Goal: Task Accomplishment & Management: Manage account settings

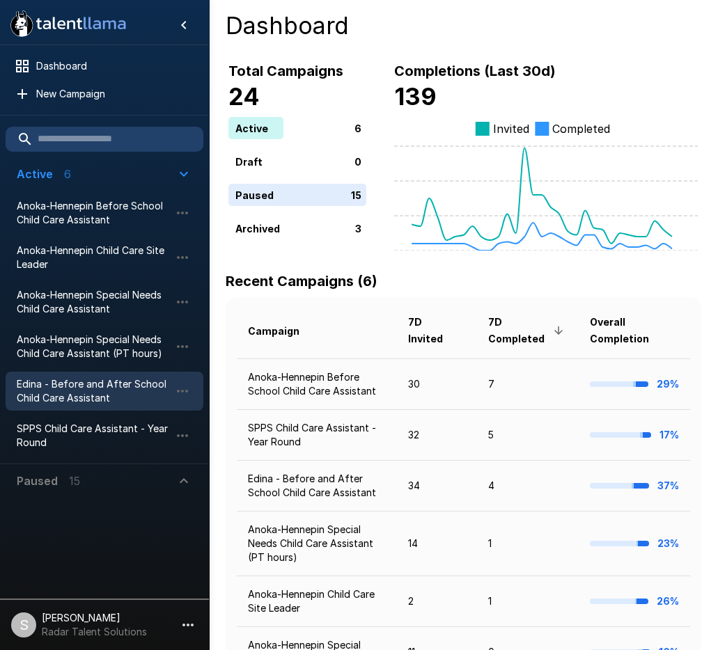
click at [77, 390] on span "Edina - Before and After School Child Care Assistant" at bounding box center [93, 391] width 153 height 28
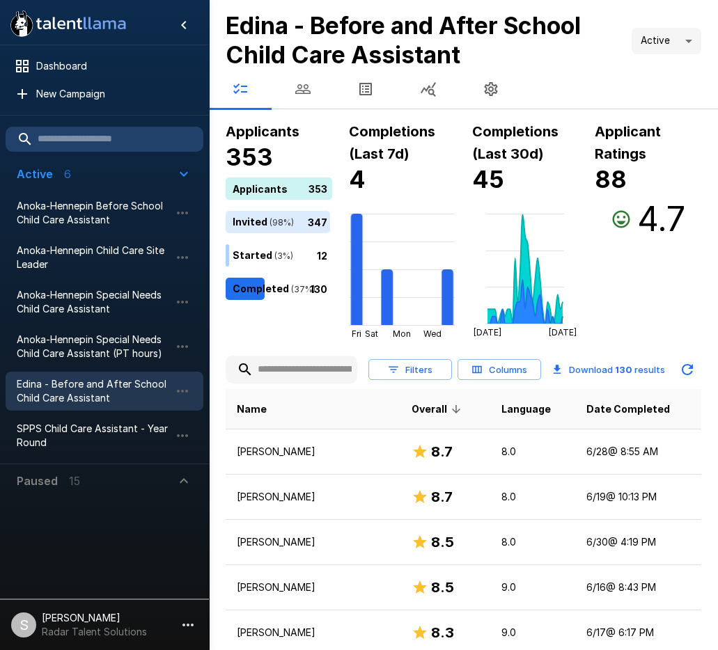
click at [562, 163] on h6 "Completions (Last 30d)" at bounding box center [525, 142] width 106 height 45
click at [553, 219] on icon "[DATE] [DATE]" at bounding box center [525, 269] width 106 height 139
click at [306, 93] on icon "button" at bounding box center [302, 89] width 15 height 10
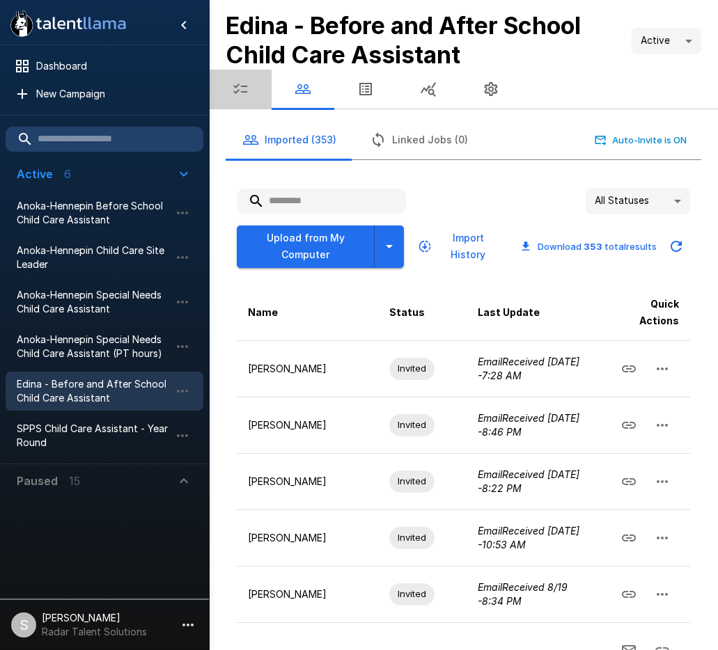
click at [242, 91] on icon "button" at bounding box center [240, 89] width 14 height 10
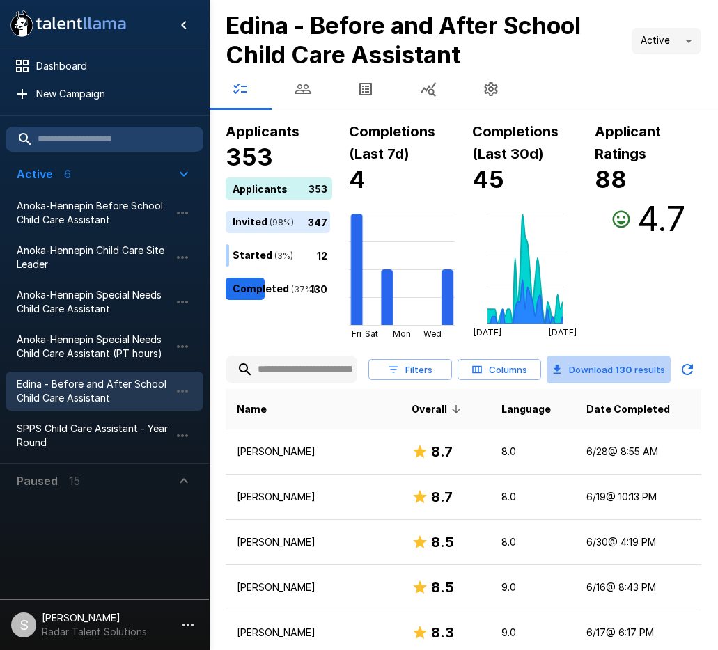
click at [615, 370] on button "Download 130 results" at bounding box center [608, 370] width 124 height 28
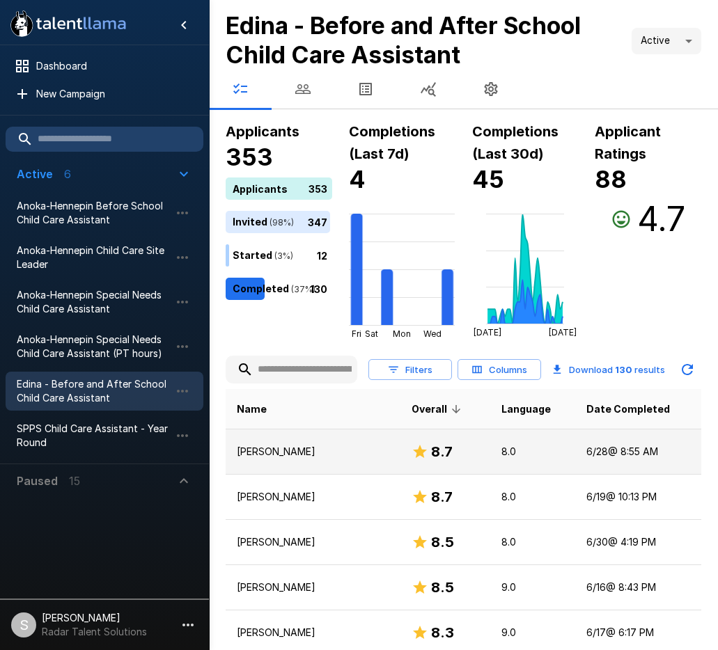
click at [594, 451] on td "[DATE] 8:55 AM" at bounding box center [638, 451] width 126 height 45
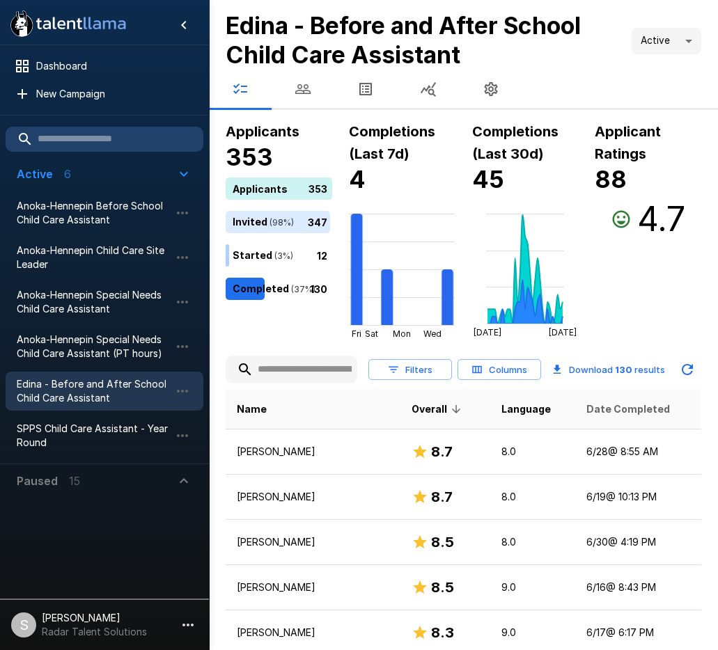
click at [601, 411] on span "Date Completed" at bounding box center [628, 409] width 84 height 17
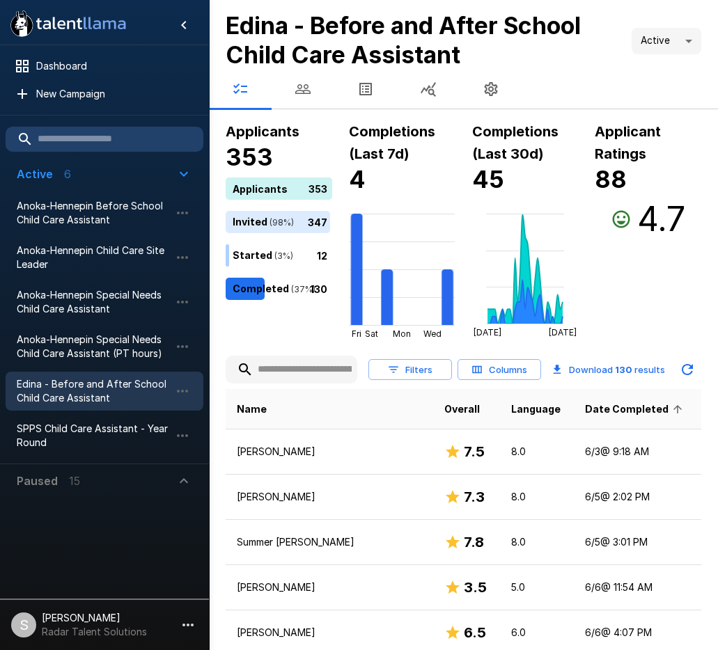
click at [601, 411] on span "Date Completed" at bounding box center [636, 409] width 102 height 17
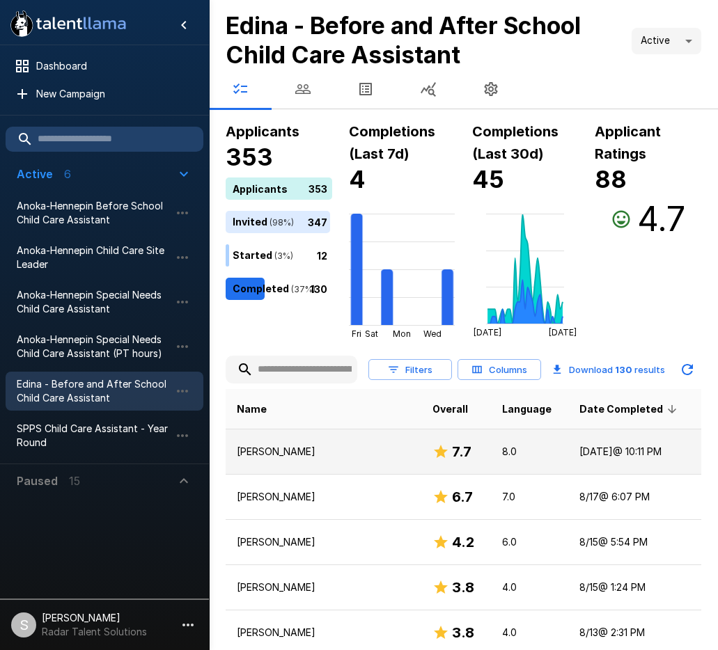
click at [268, 450] on p "[PERSON_NAME]" at bounding box center [323, 452] width 173 height 14
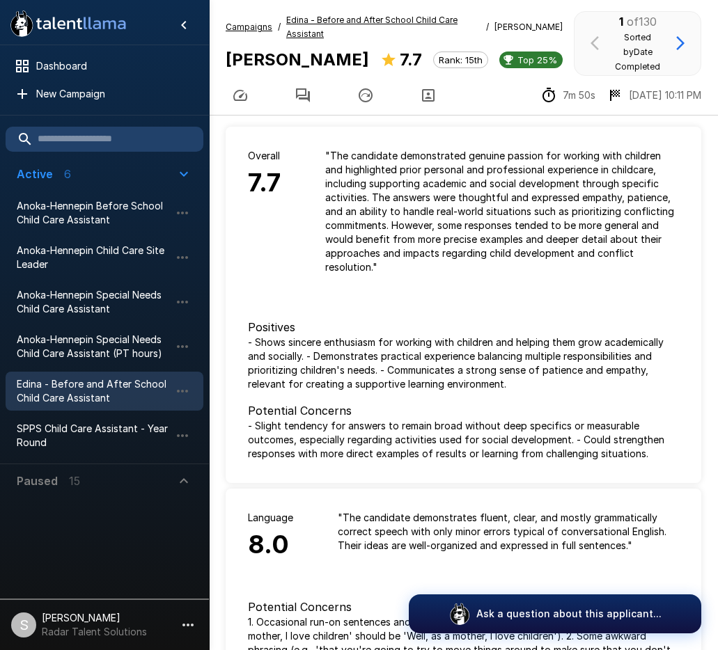
click at [304, 104] on icon "button" at bounding box center [302, 95] width 17 height 17
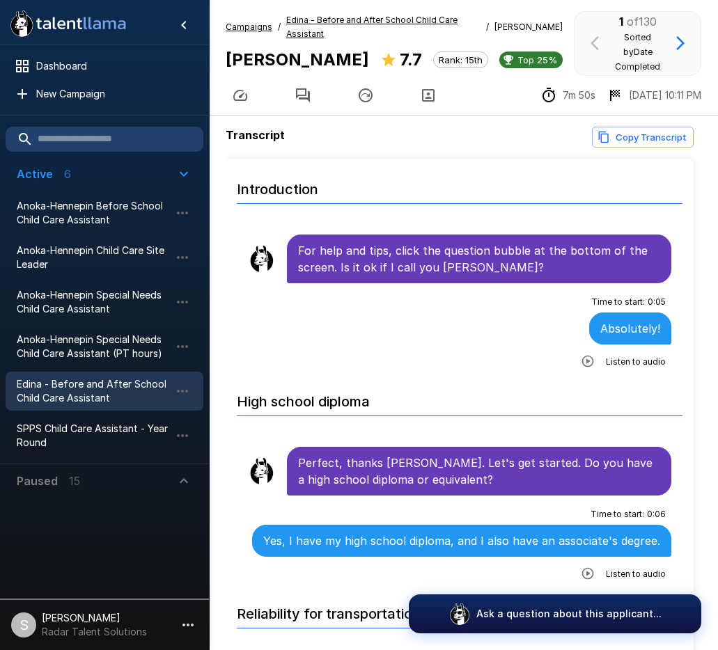
click at [580, 368] on icon "button" at bounding box center [587, 361] width 14 height 14
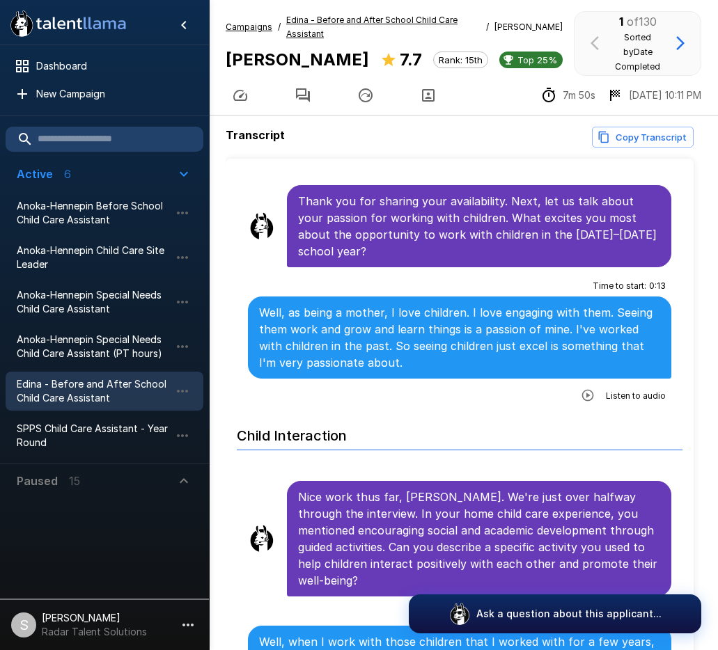
scroll to position [1183, 0]
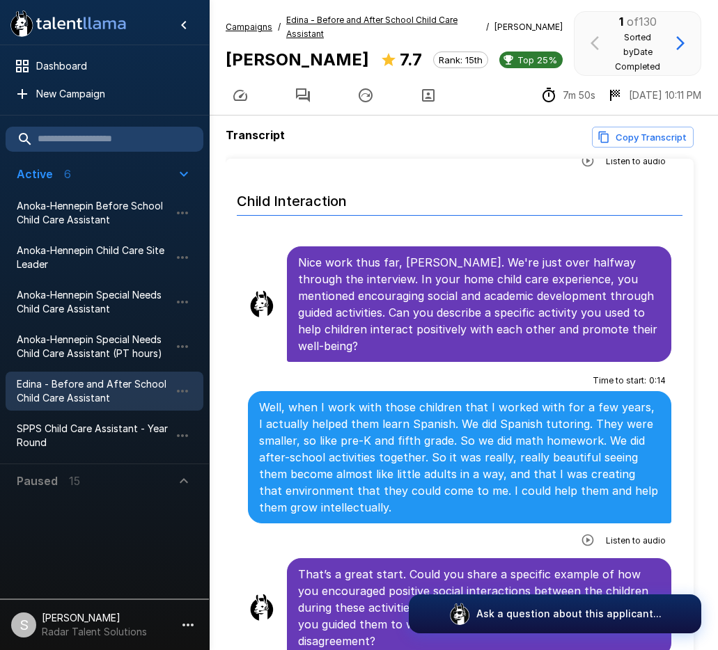
click at [580, 536] on icon "button" at bounding box center [587, 540] width 14 height 14
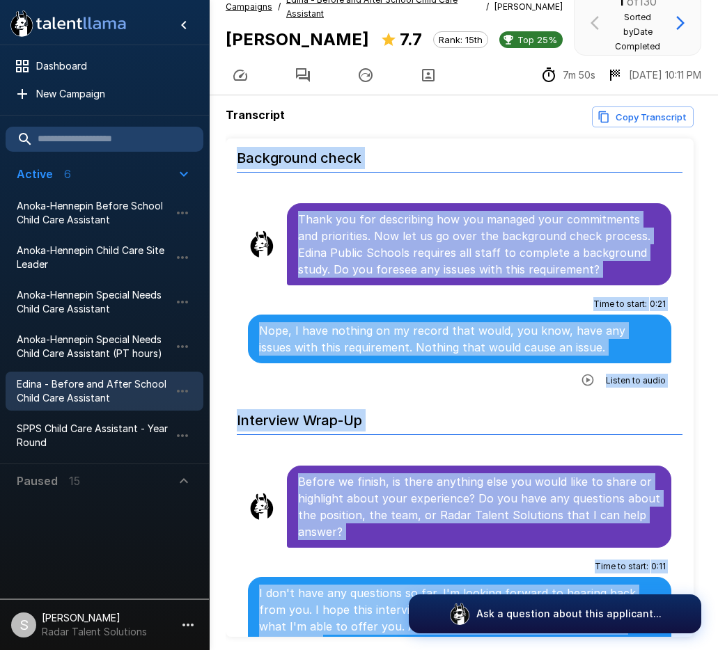
scroll to position [87, 0]
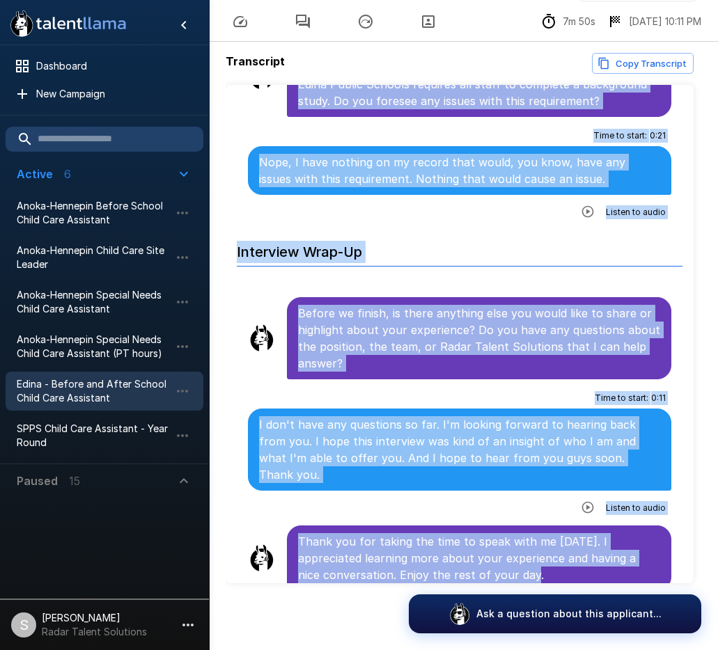
drag, startPoint x: 300, startPoint y: 262, endPoint x: 640, endPoint y: 582, distance: 467.3
drag, startPoint x: 438, startPoint y: 218, endPoint x: 429, endPoint y: 217, distance: 8.4
click at [438, 230] on h6 "Interview Wrap-Up" at bounding box center [459, 248] width 445 height 37
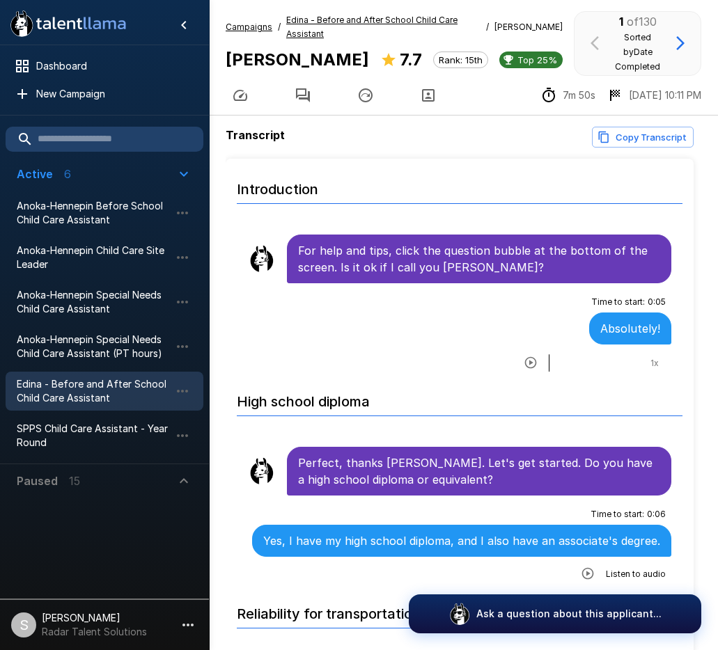
click at [340, 22] on u "Edina - Before and After School Child Care Assistant" at bounding box center [371, 27] width 171 height 24
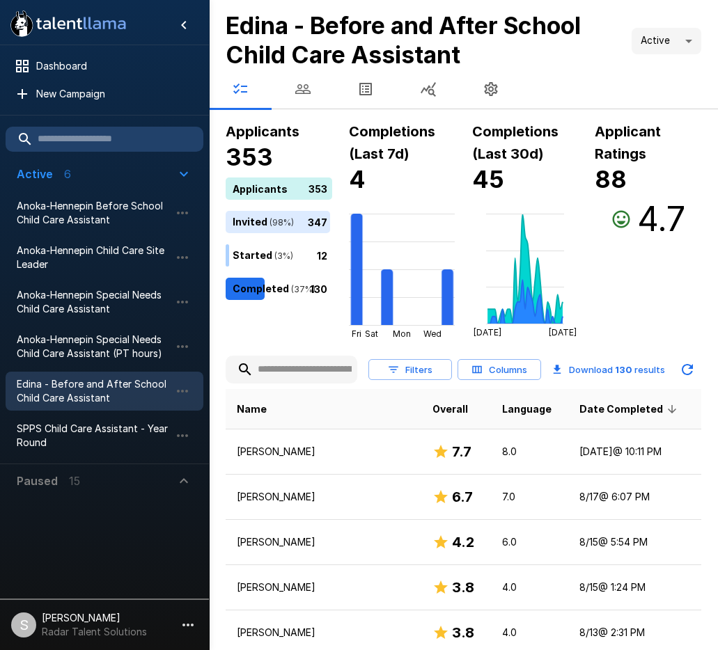
click at [301, 93] on icon "button" at bounding box center [302, 89] width 17 height 17
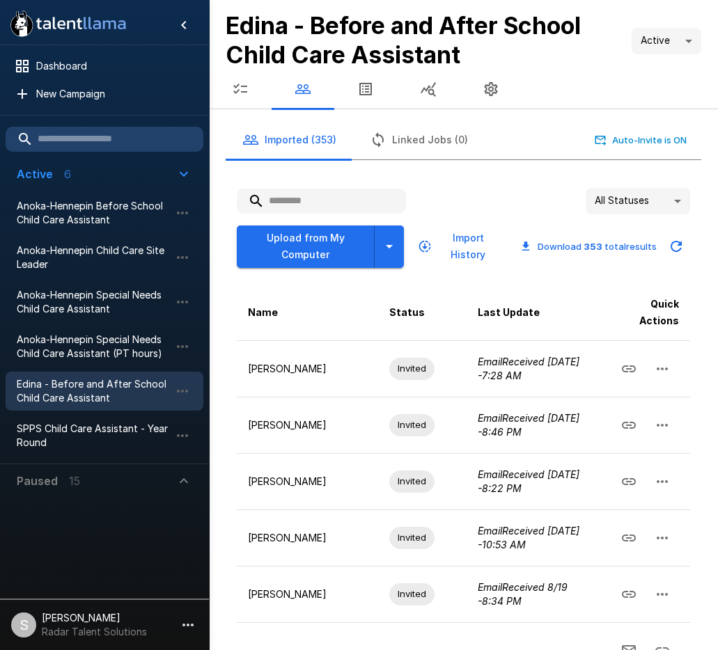
click at [324, 198] on input "text" at bounding box center [321, 201] width 169 height 25
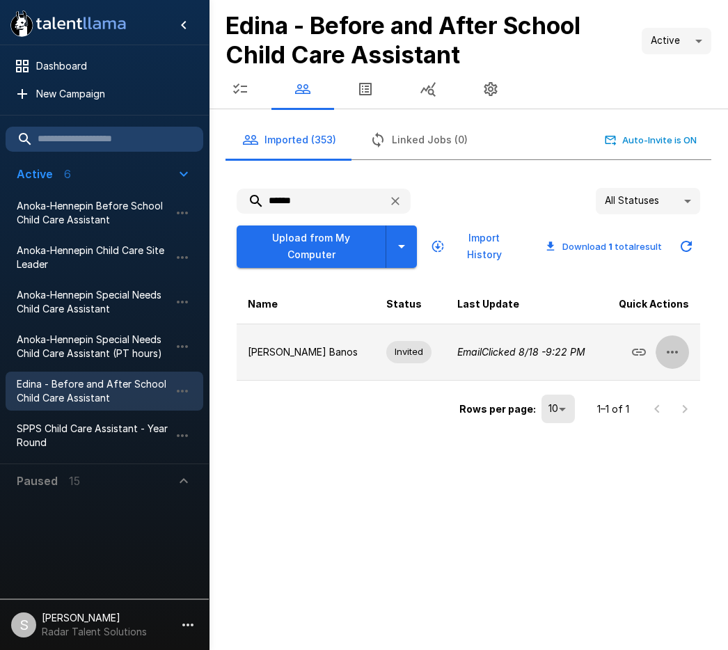
click at [677, 344] on icon "button" at bounding box center [672, 352] width 17 height 17
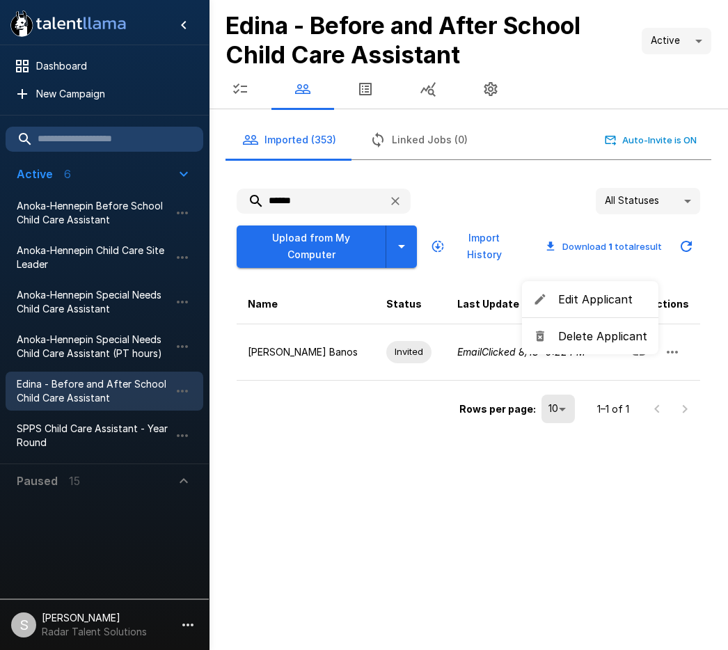
click at [580, 335] on span "Delete Applicant" at bounding box center [602, 336] width 89 height 17
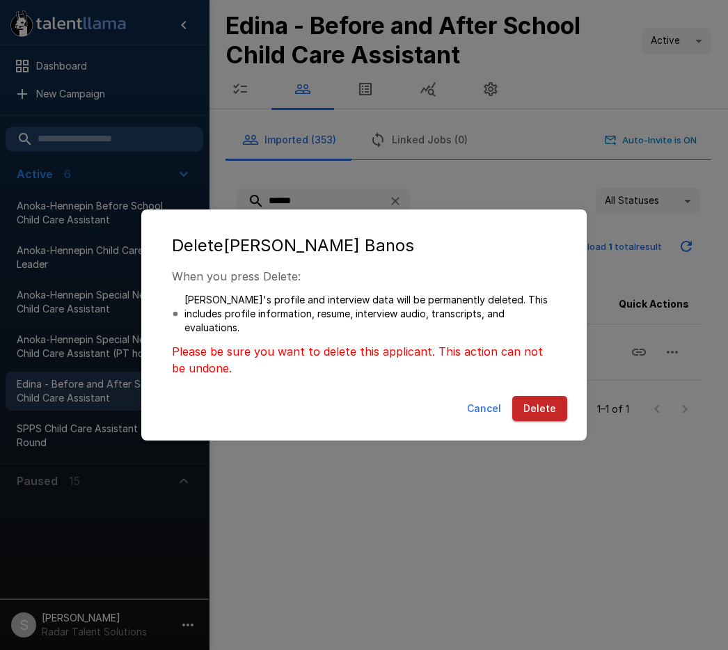
click at [544, 408] on button "Delete" at bounding box center [539, 409] width 55 height 26
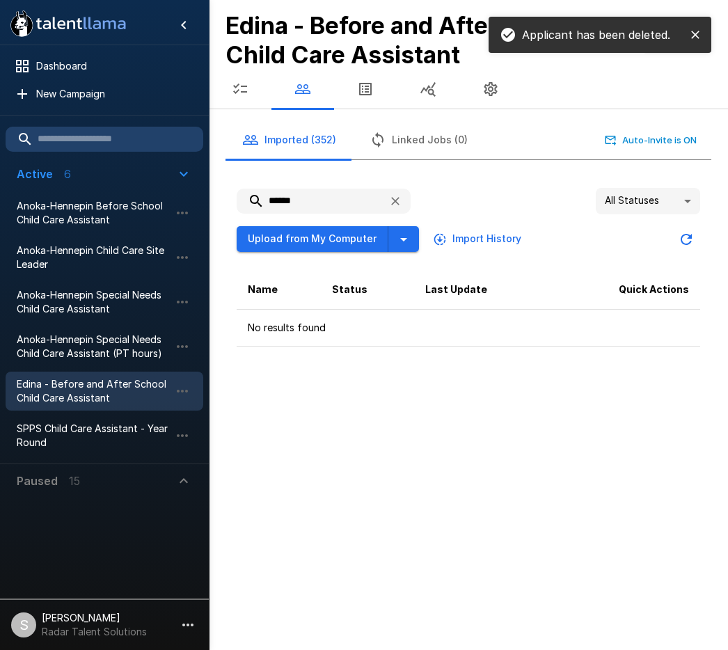
drag, startPoint x: 311, startPoint y: 208, endPoint x: 255, endPoint y: 203, distance: 56.6
click at [255, 203] on input "******" at bounding box center [307, 201] width 141 height 25
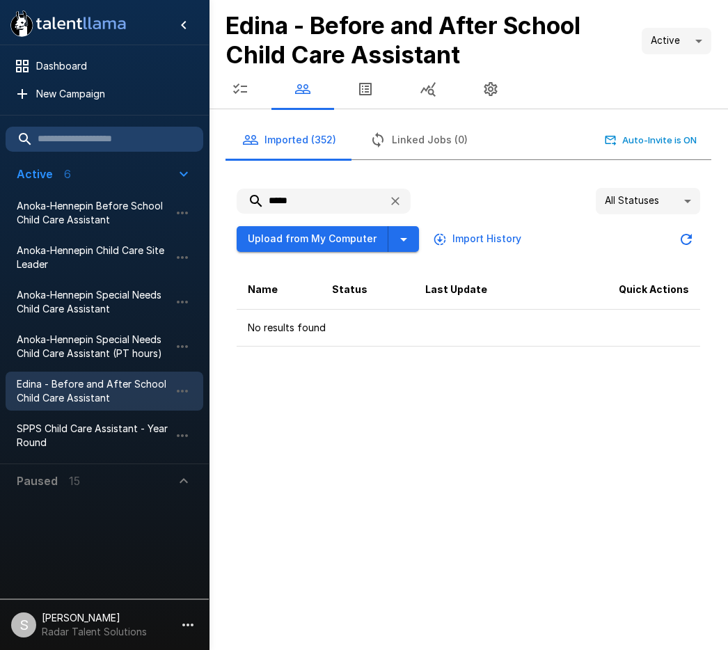
type input "*****"
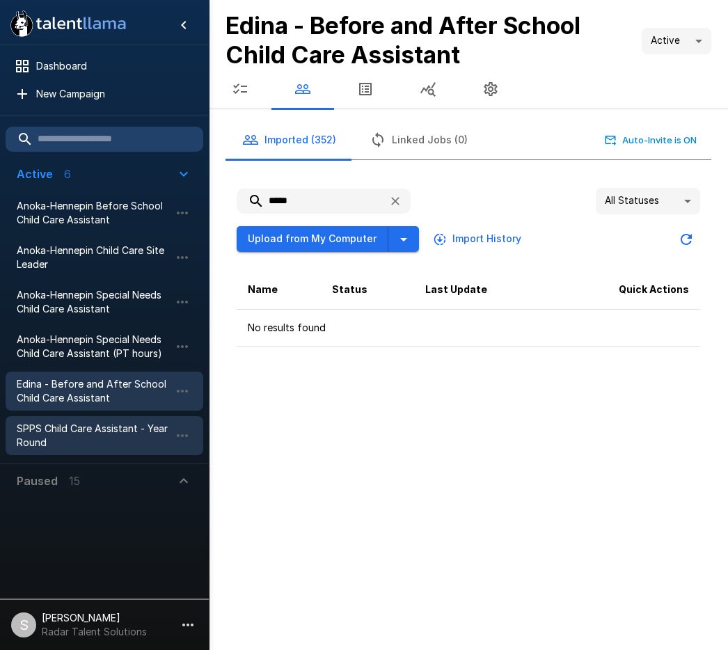
drag, startPoint x: 49, startPoint y: 439, endPoint x: 57, endPoint y: 438, distance: 8.5
click at [51, 439] on span "SPPS Child Care Assistant - Year Round" at bounding box center [93, 436] width 153 height 28
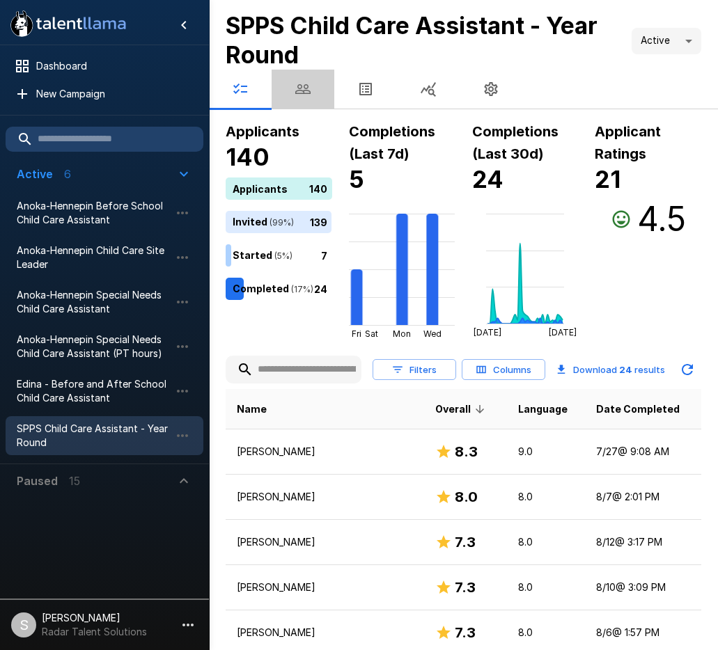
click at [312, 85] on button "button" at bounding box center [302, 89] width 63 height 39
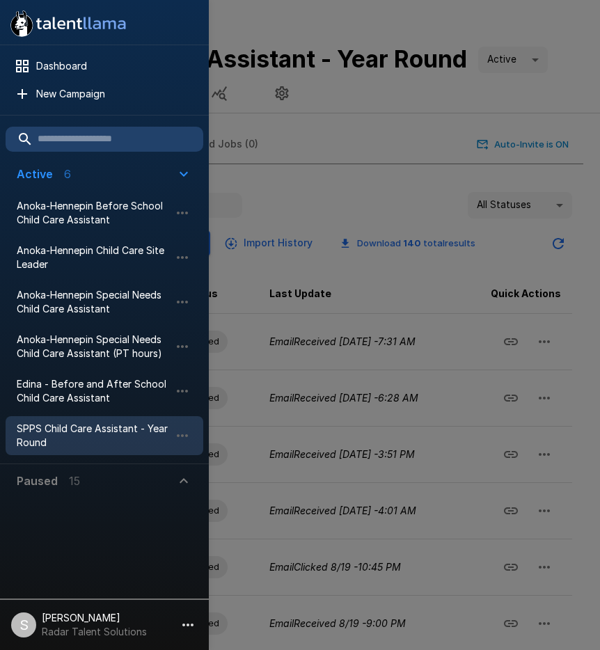
click at [363, 99] on div at bounding box center [300, 325] width 600 height 650
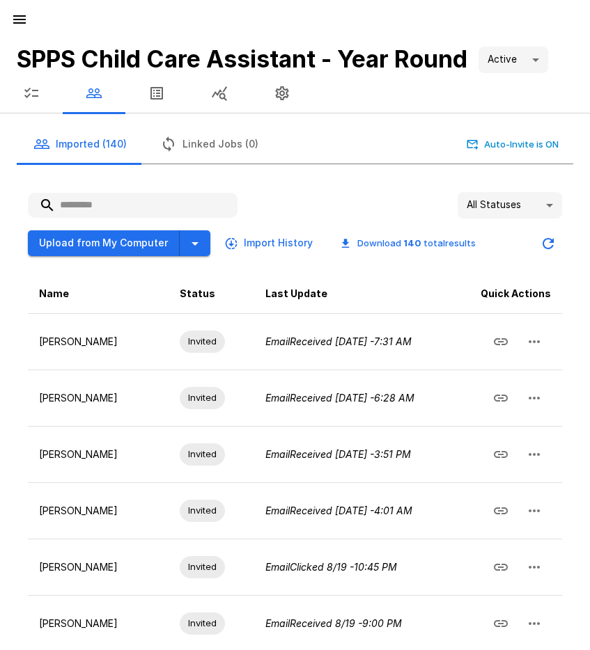
click at [120, 207] on input "text" at bounding box center [133, 205] width 210 height 25
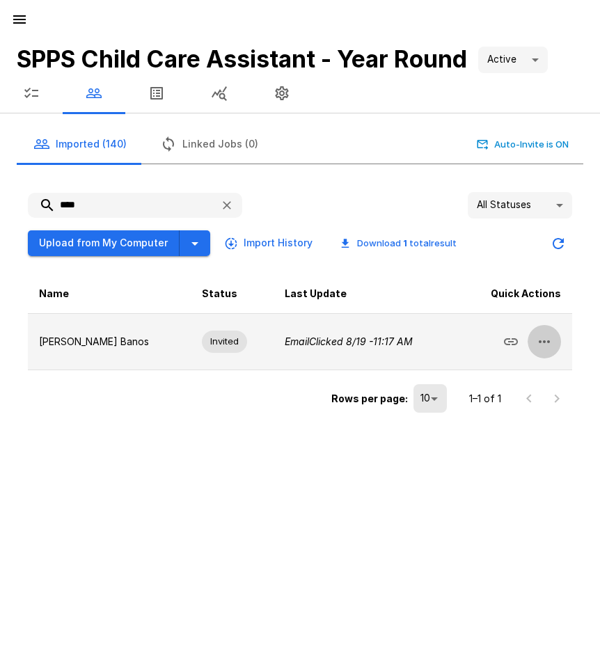
click at [555, 342] on button "button" at bounding box center [544, 341] width 33 height 33
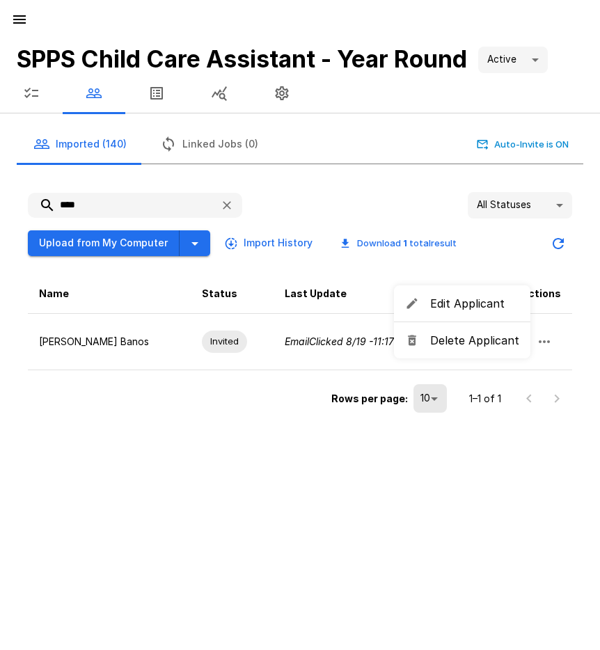
click at [478, 344] on span "Delete Applicant" at bounding box center [474, 340] width 89 height 17
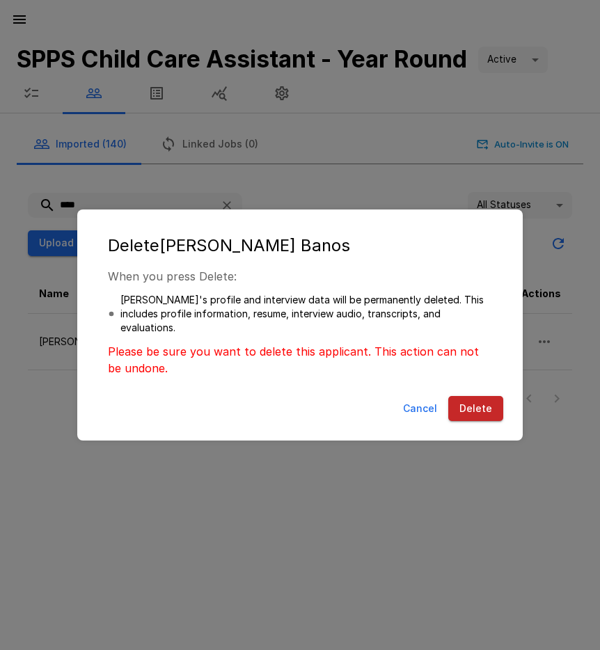
click at [482, 407] on button "Delete" at bounding box center [475, 409] width 55 height 26
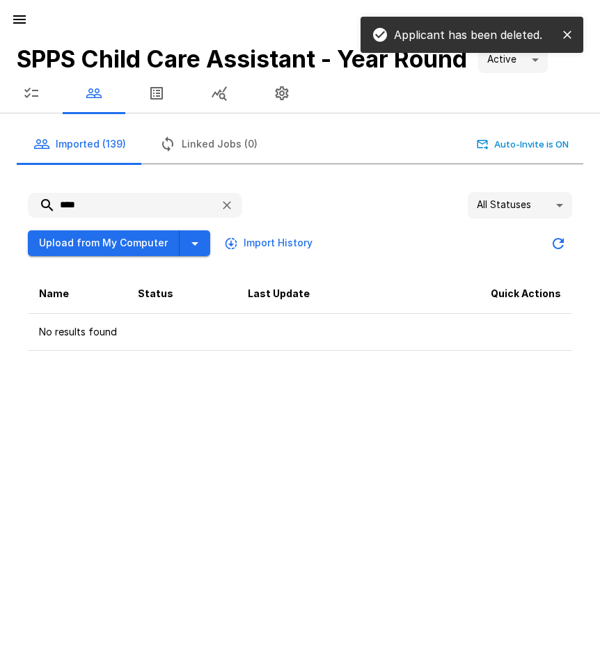
drag, startPoint x: 81, startPoint y: 198, endPoint x: 54, endPoint y: 198, distance: 27.8
click at [54, 198] on input "****" at bounding box center [118, 205] width 181 height 25
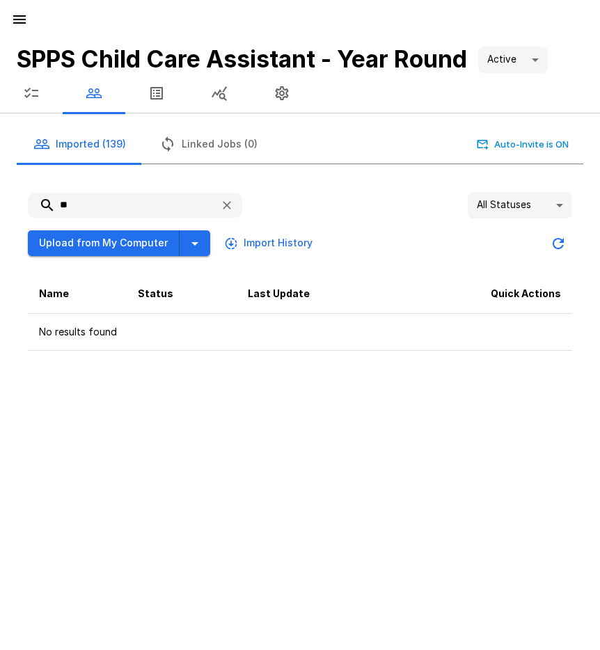
type input "*"
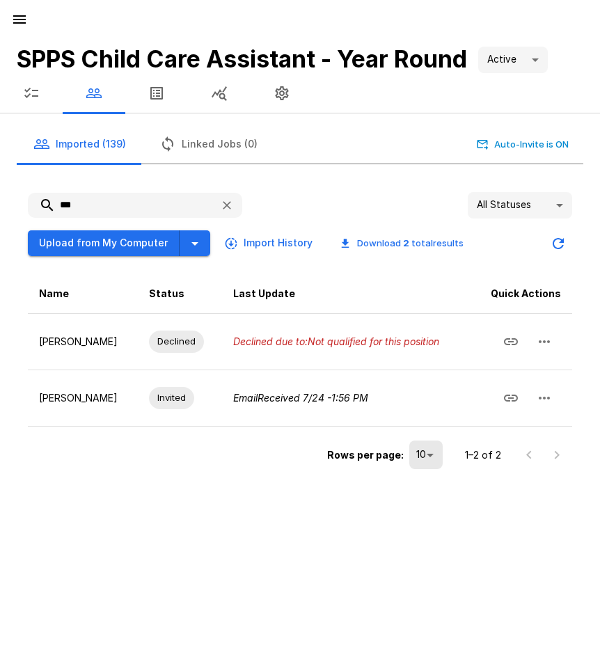
type input "***"
click at [24, 89] on icon "button" at bounding box center [31, 93] width 17 height 17
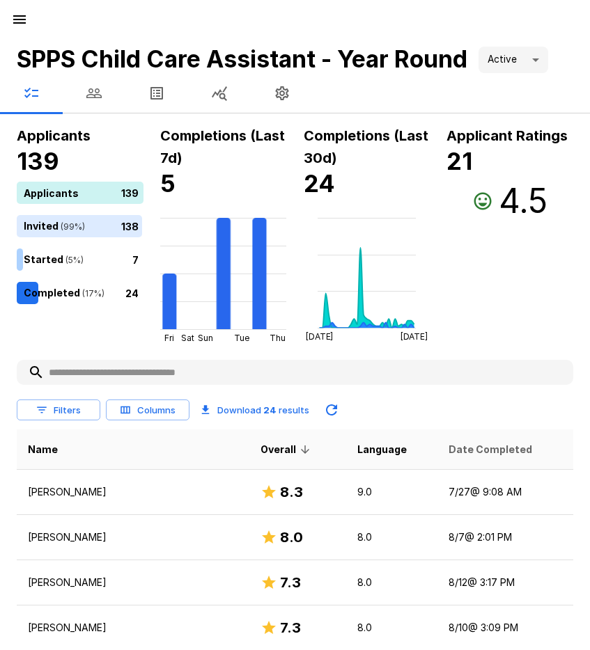
click at [448, 450] on span "Date Completed" at bounding box center [490, 449] width 84 height 17
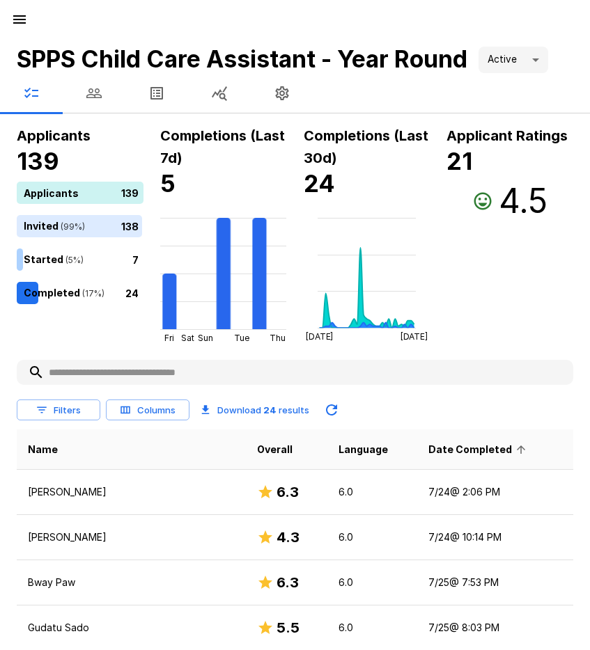
click at [430, 450] on span "Date Completed" at bounding box center [479, 449] width 102 height 17
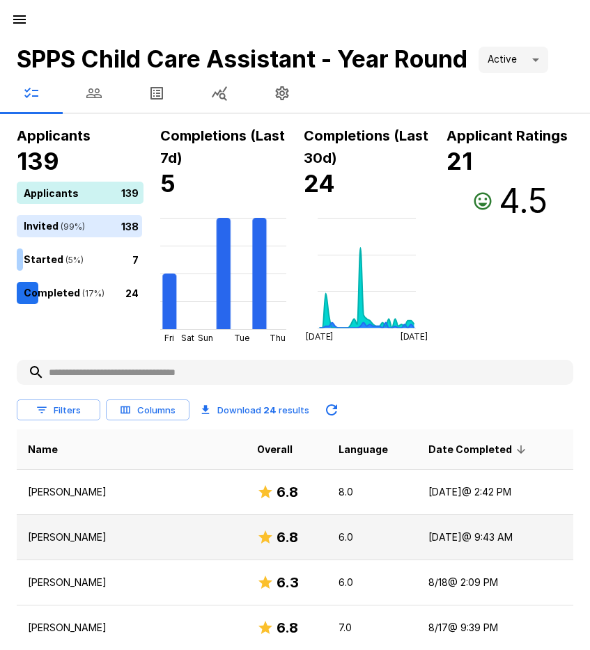
click at [65, 533] on p "[PERSON_NAME]" at bounding box center [131, 537] width 207 height 14
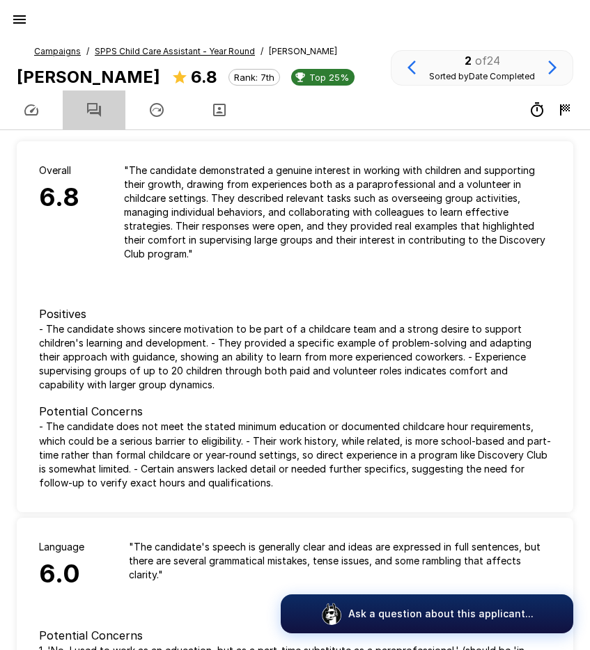
click at [100, 113] on icon "button" at bounding box center [94, 110] width 14 height 14
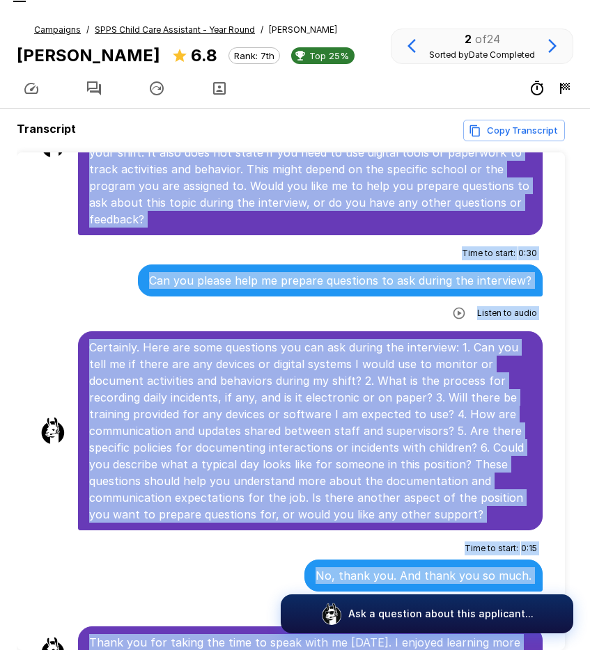
scroll to position [88, 0]
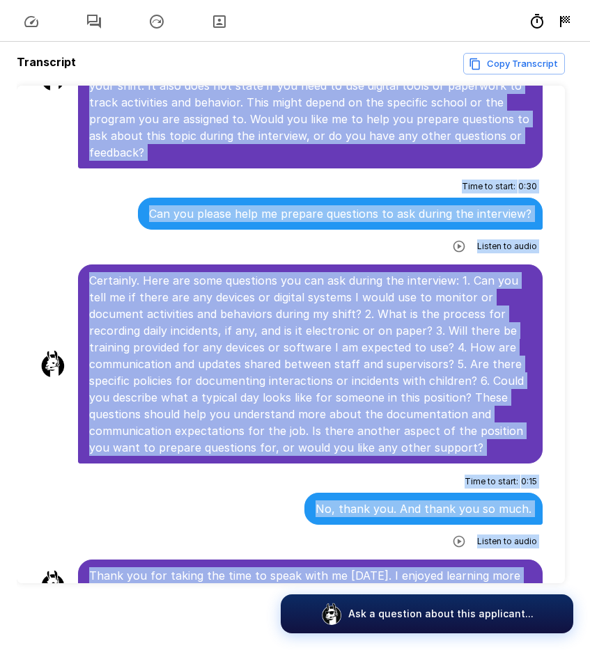
drag, startPoint x: 90, startPoint y: 262, endPoint x: 472, endPoint y: 569, distance: 490.6
click at [108, 287] on p "Certainly. Here are some questions you can ask during the interview: 1. Can you…" at bounding box center [310, 364] width 442 height 184
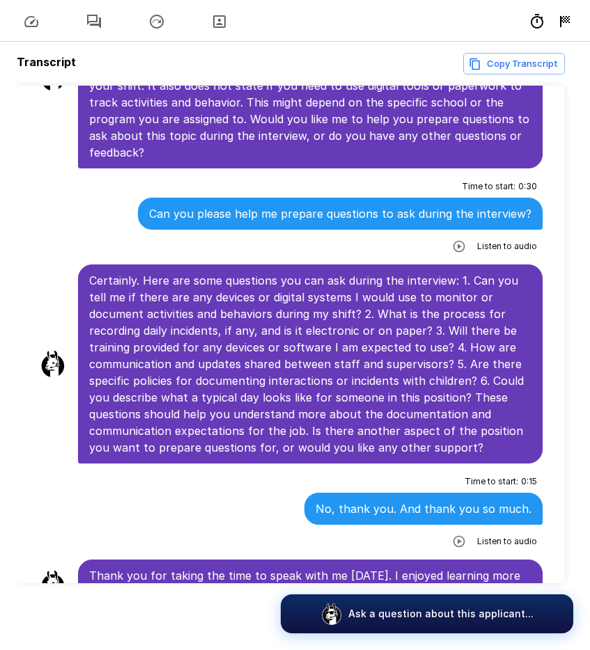
click at [88, 264] on div "Certainly. Here are some questions you can ask during the interview: 1. Can you…" at bounding box center [310, 363] width 464 height 199
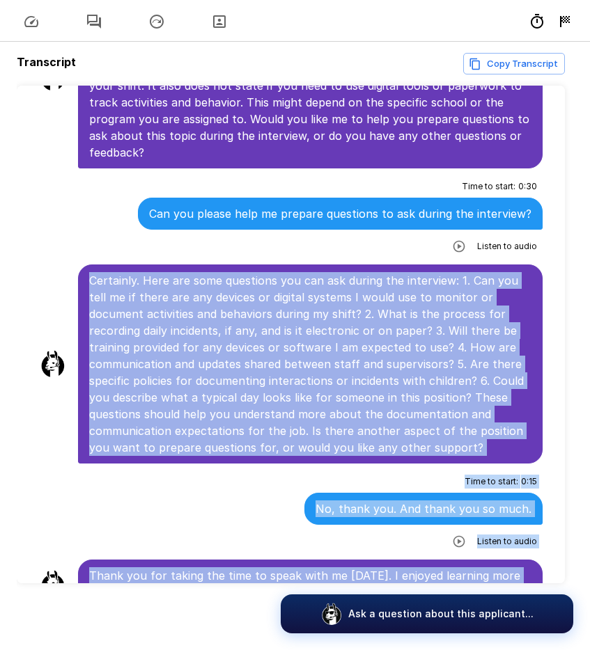
drag, startPoint x: 90, startPoint y: 247, endPoint x: 474, endPoint y: 557, distance: 493.5
copy ul "Certainly. Here are some questions you can ask during the interview: 1. Can you…"
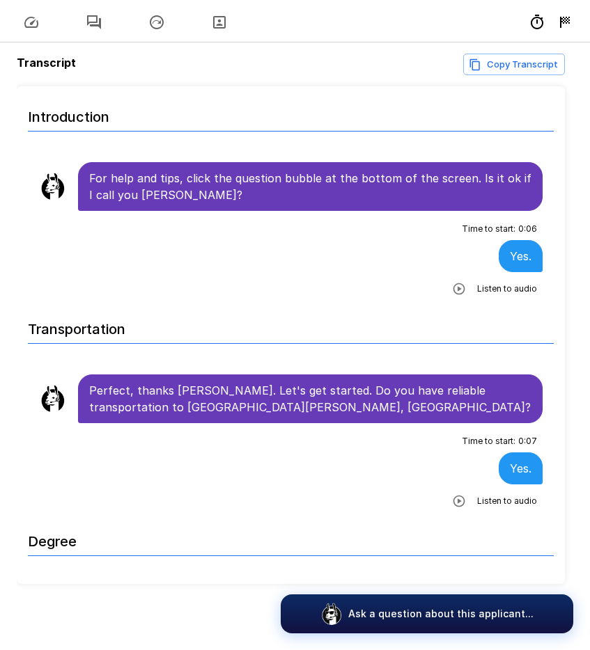
scroll to position [88, 0]
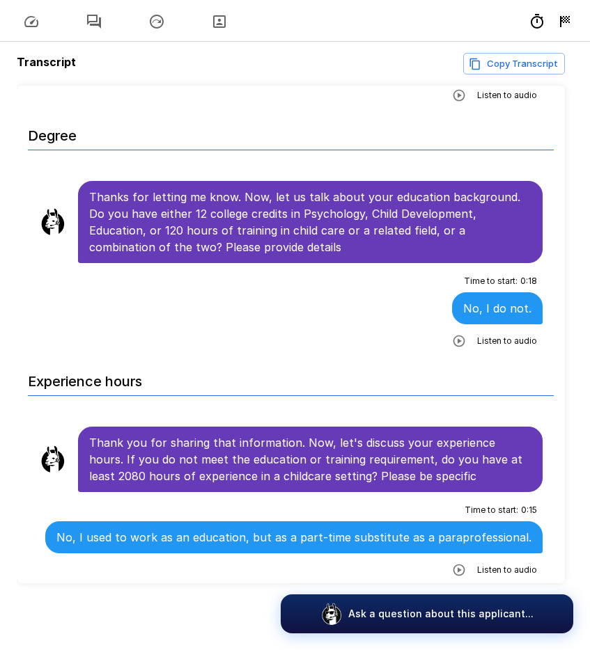
scroll to position [418, 0]
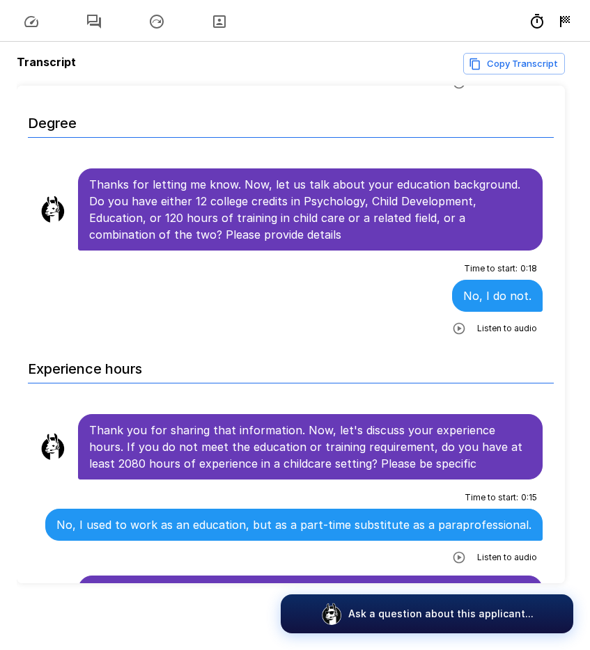
click at [172, 306] on div "Time to start : 0 : 18 No, I do not. Listen to audio" at bounding box center [290, 299] width 503 height 82
click at [177, 276] on div "Time to start : 0 : 18 No, I do not. Listen to audio" at bounding box center [290, 299] width 503 height 82
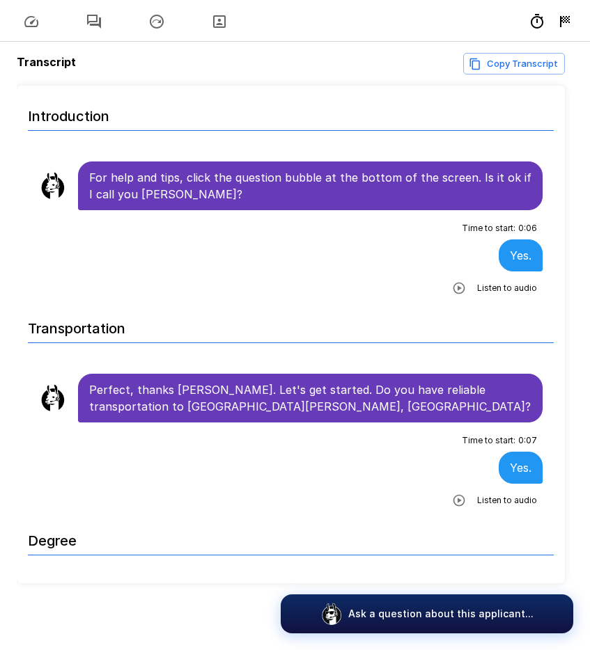
scroll to position [0, 0]
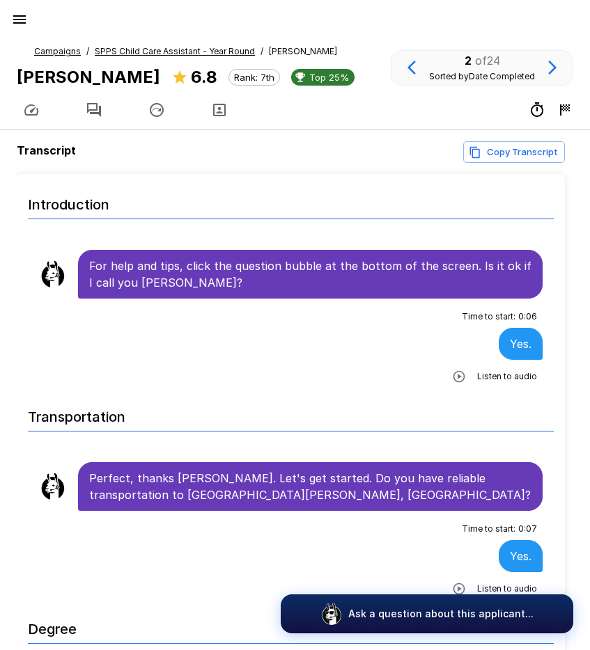
click at [125, 48] on u "SPPS Child Care Assistant - Year Round" at bounding box center [175, 51] width 160 height 10
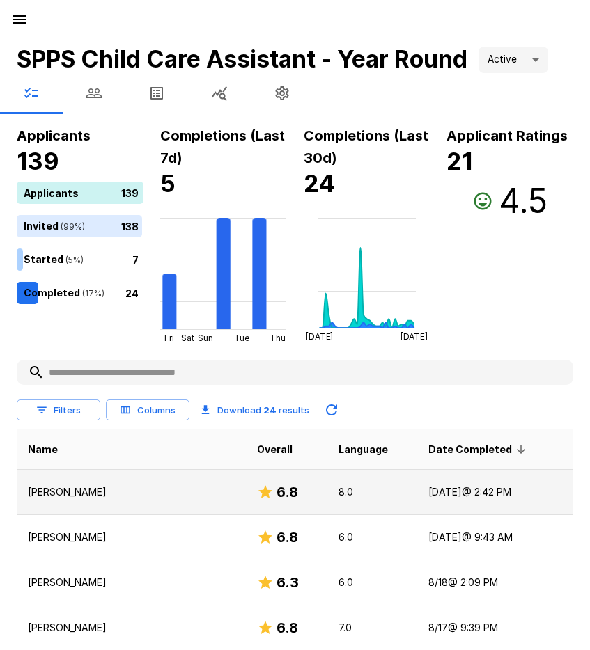
click at [427, 493] on td "[DATE] @ 2:42 PM" at bounding box center [495, 492] width 156 height 45
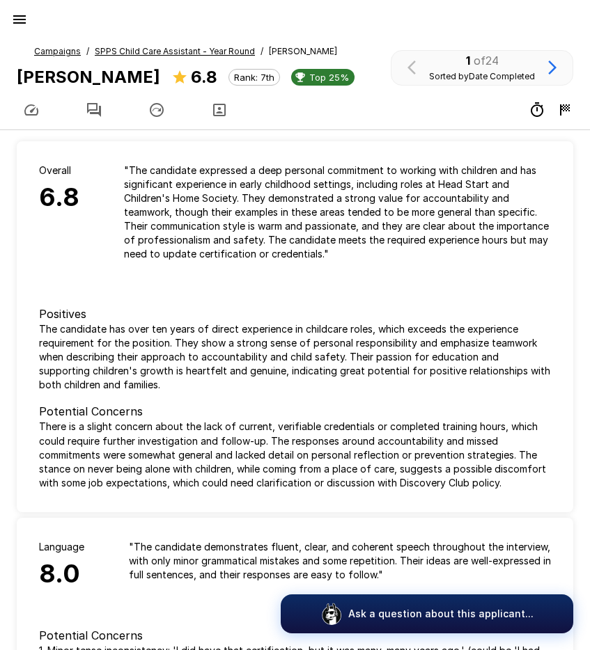
click at [90, 104] on icon "button" at bounding box center [94, 110] width 14 height 14
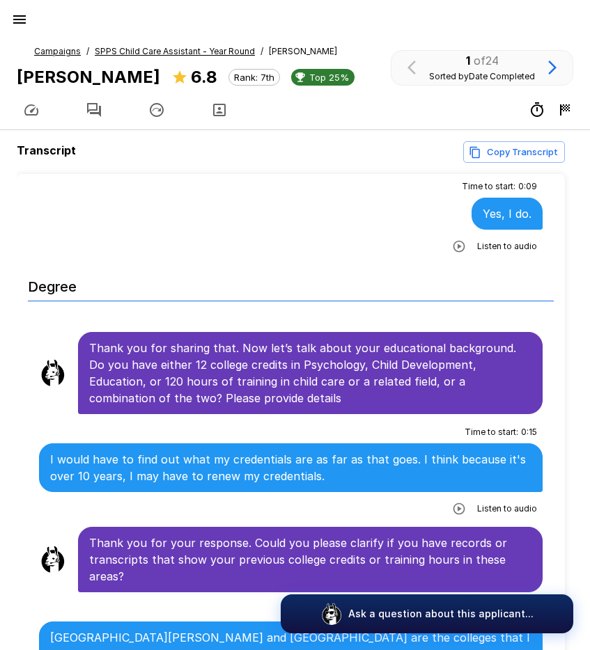
scroll to position [348, 0]
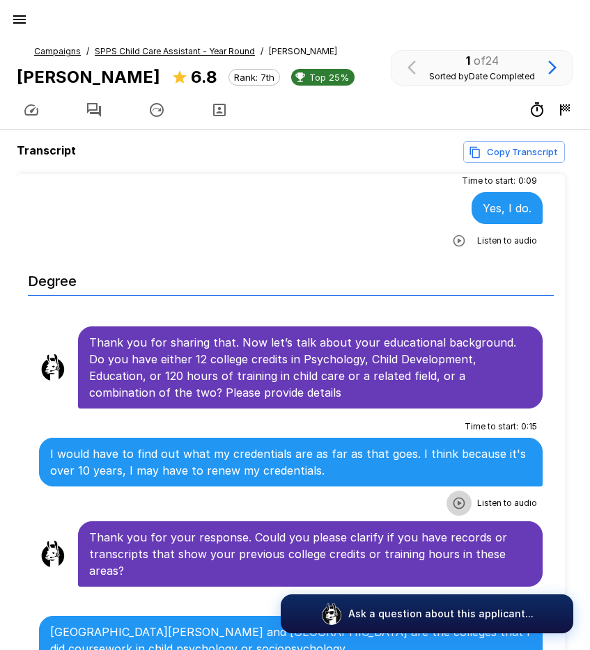
click at [452, 506] on icon "button" at bounding box center [459, 503] width 14 height 14
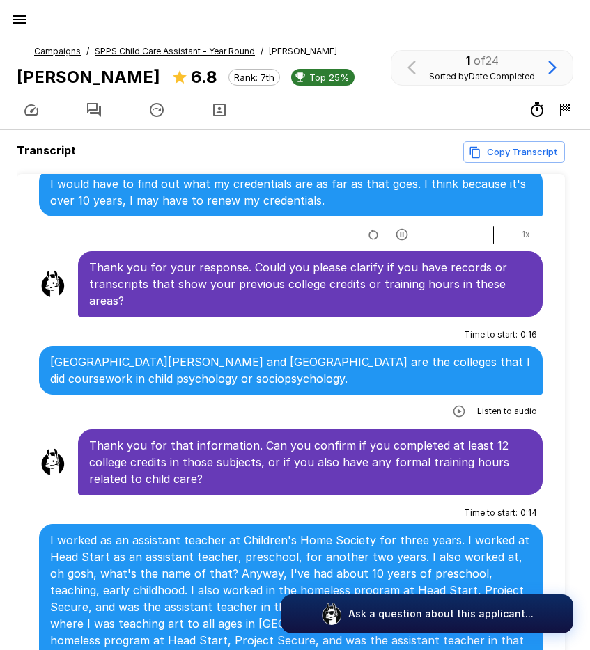
scroll to position [626, 0]
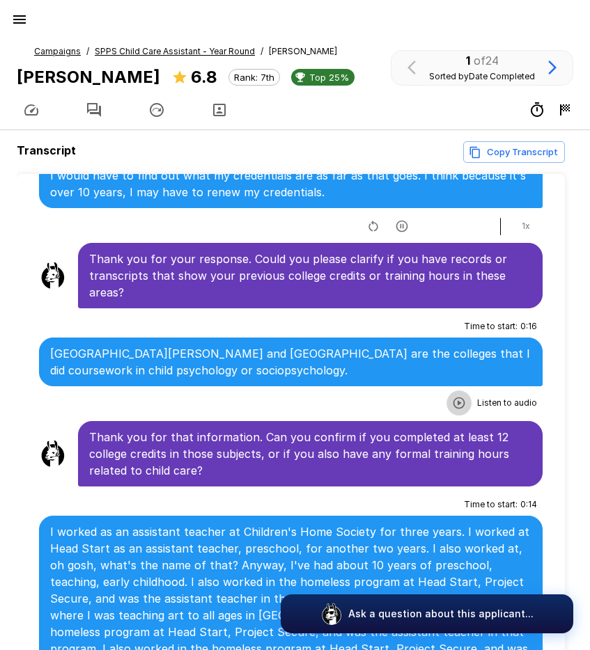
click at [454, 402] on icon "button" at bounding box center [459, 403] width 14 height 14
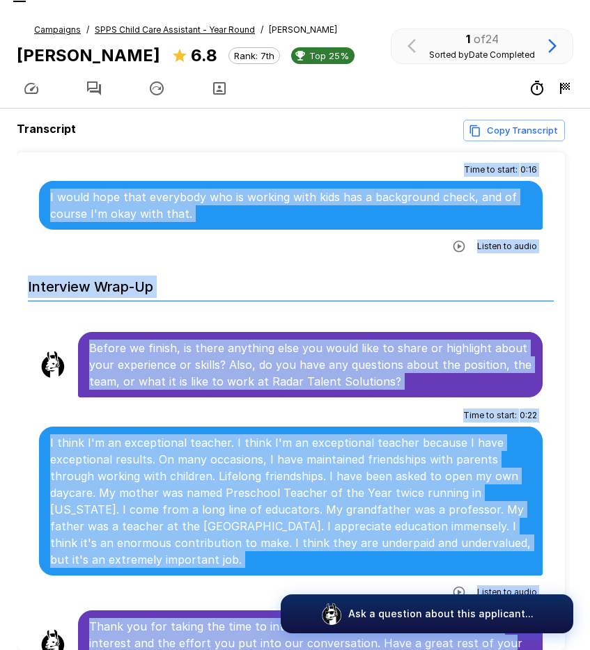
scroll to position [88, 0]
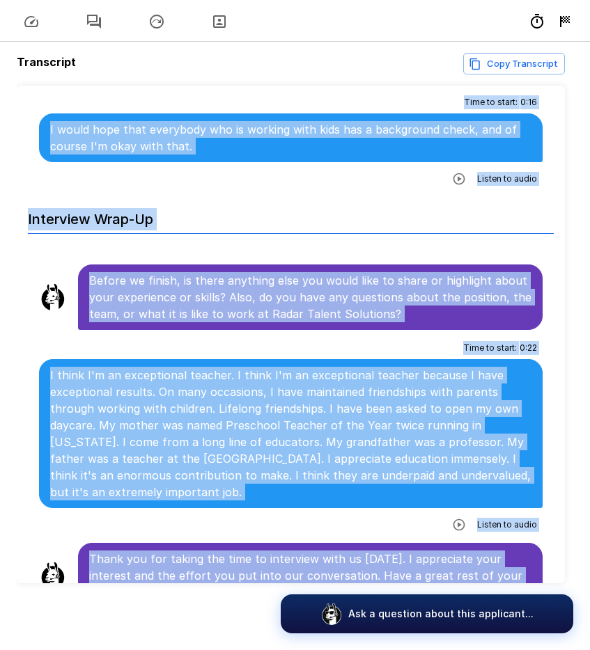
drag, startPoint x: 91, startPoint y: 262, endPoint x: 500, endPoint y: 571, distance: 512.3
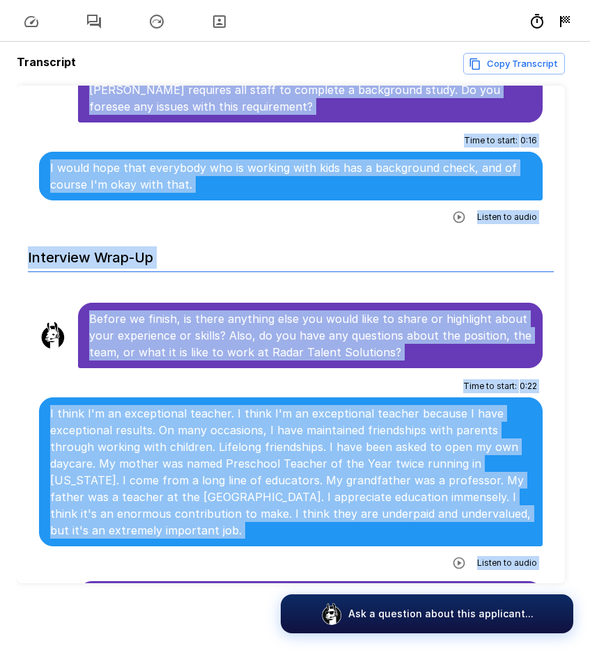
scroll to position [3626, 0]
